Goal: Task Accomplishment & Management: Manage account settings

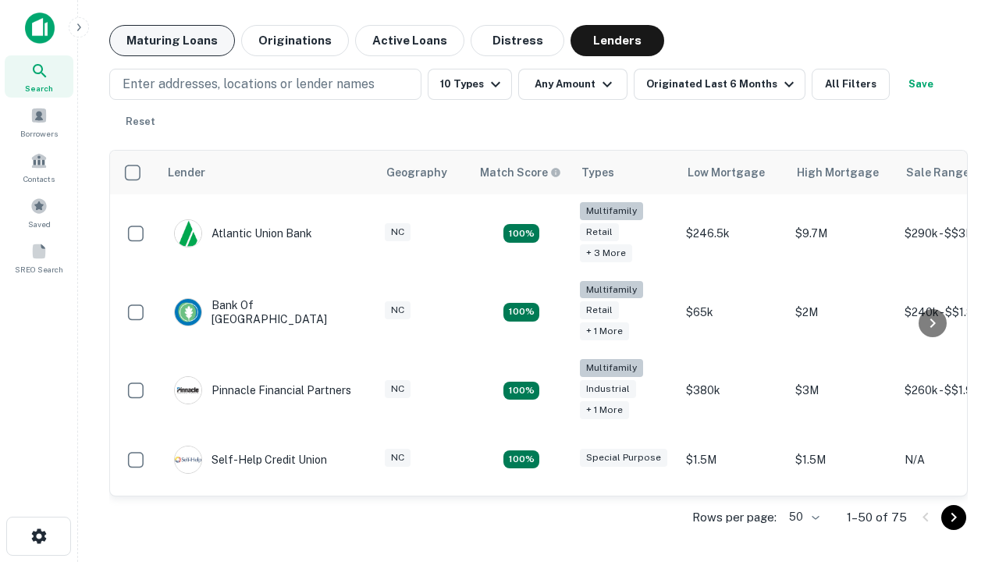
click at [172, 41] on button "Maturing Loans" at bounding box center [172, 40] width 126 height 31
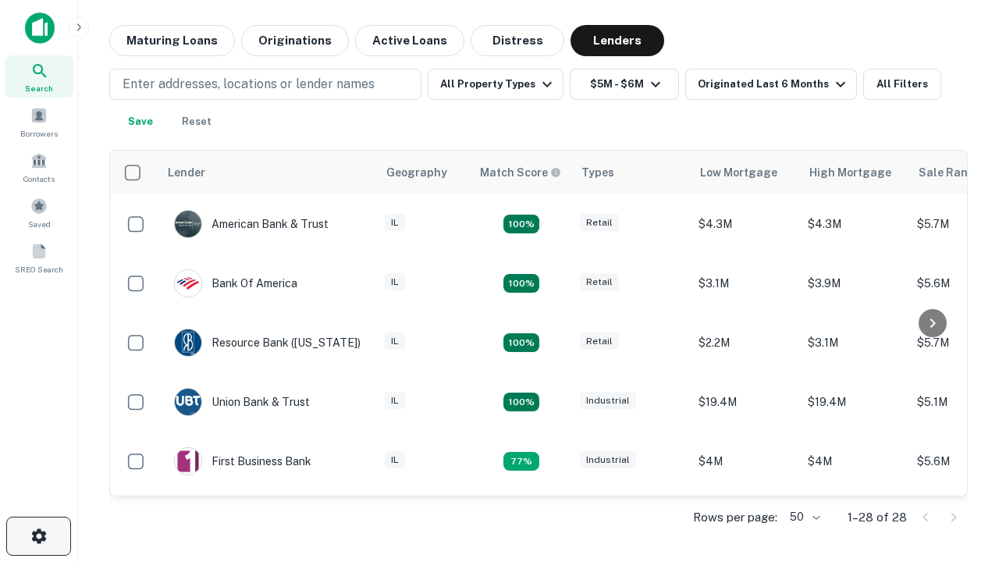
click at [38, 536] on icon "button" at bounding box center [39, 536] width 19 height 19
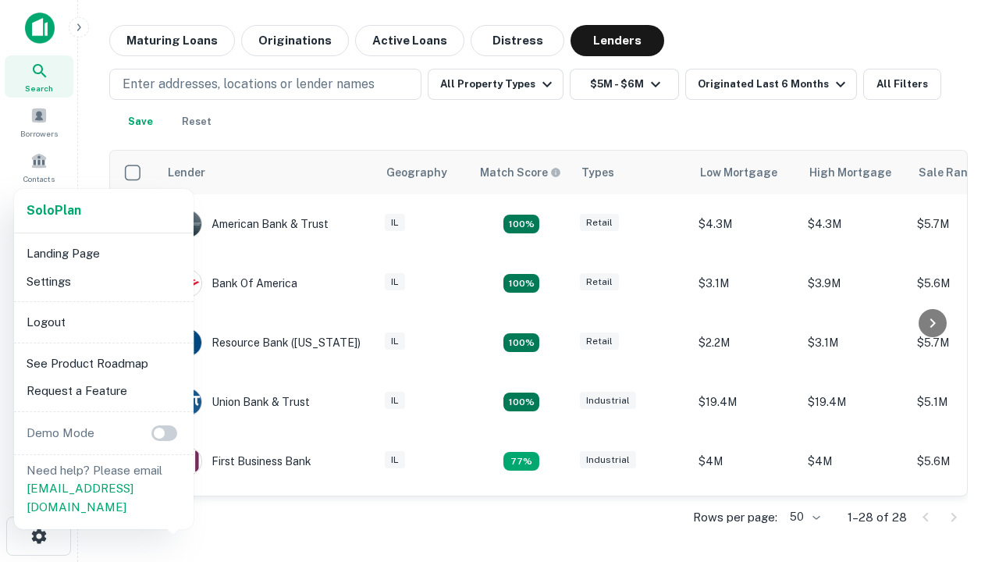
click at [103, 321] on li "Logout" at bounding box center [103, 322] width 167 height 28
